Goal: Information Seeking & Learning: Learn about a topic

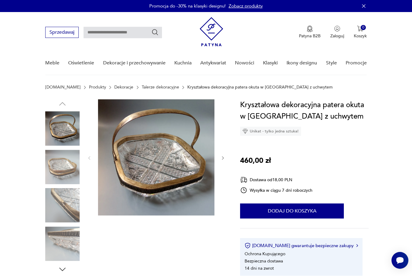
click at [70, 199] on img at bounding box center [62, 205] width 34 height 34
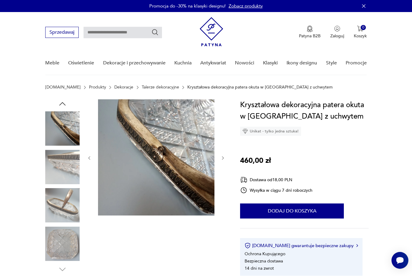
click at [74, 138] on img at bounding box center [62, 129] width 34 height 34
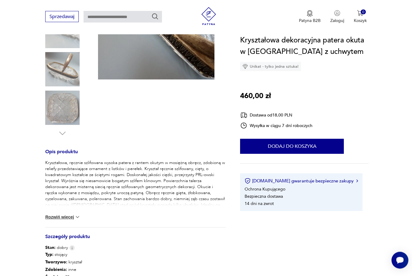
scroll to position [137, 0]
click at [82, 213] on div "Kryształowa, ręcznie szlifowana wysoka patera z rantem okutym w mosiężną obręcz…" at bounding box center [135, 193] width 180 height 68
click at [82, 214] on div "Kryształowa, ręcznie szlifowana wysoka patera z rantem okutym w mosiężną obręcz…" at bounding box center [135, 193] width 180 height 68
click at [79, 217] on img at bounding box center [77, 217] width 6 height 6
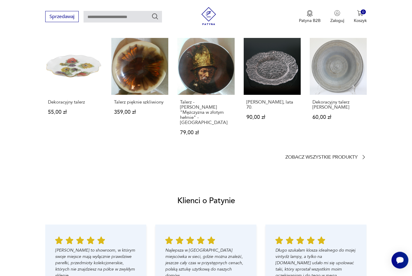
scroll to position [511, 0]
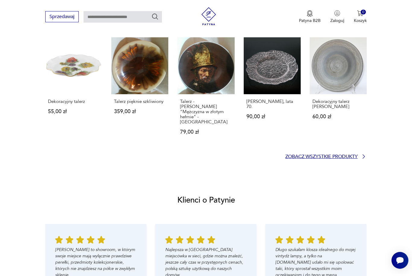
click at [310, 155] on p "Zobacz wszystkie produkty" at bounding box center [321, 157] width 72 height 4
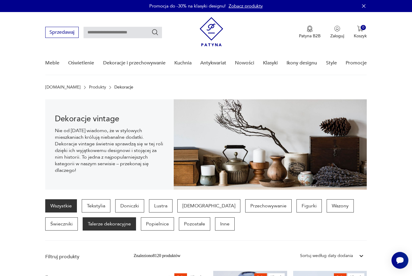
click at [86, 221] on p "Talerze dekoracyjne" at bounding box center [109, 224] width 53 height 13
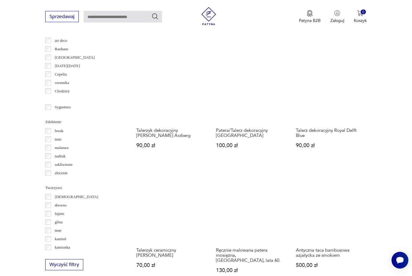
scroll to position [612, 0]
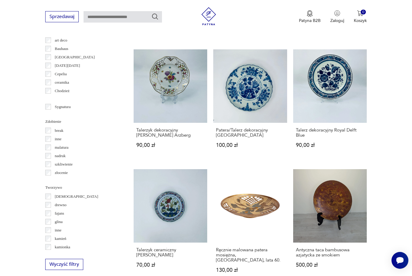
click at [67, 195] on p "biskwit" at bounding box center [76, 197] width 43 height 7
